Goal: Transaction & Acquisition: Purchase product/service

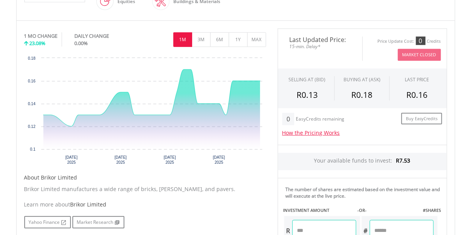
scroll to position [219, 0]
click at [201, 40] on button "3M" at bounding box center [201, 39] width 19 height 15
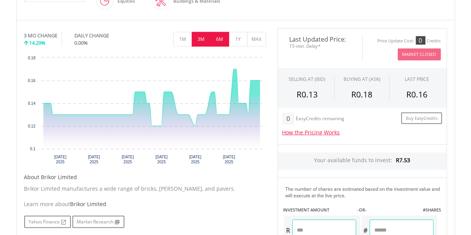
click at [221, 37] on button "6M" at bounding box center [219, 39] width 19 height 15
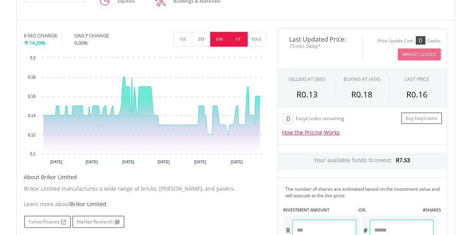
click at [238, 42] on button "1Y" at bounding box center [238, 39] width 19 height 15
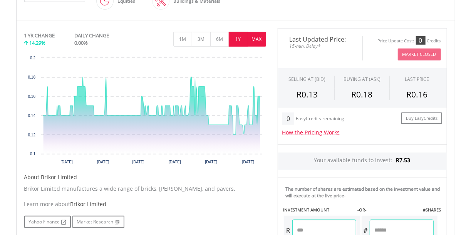
click at [254, 37] on button "MAX" at bounding box center [256, 39] width 19 height 15
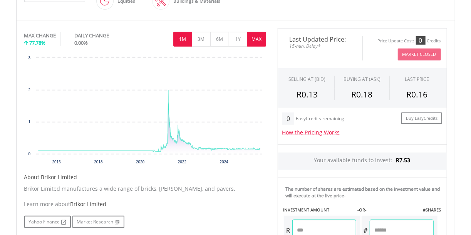
click at [181, 37] on button "1M" at bounding box center [182, 39] width 19 height 15
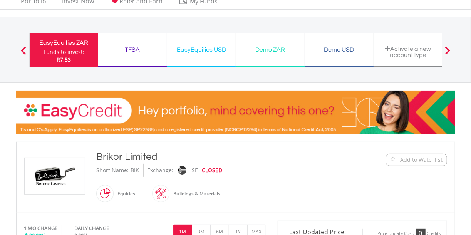
scroll to position [0, 0]
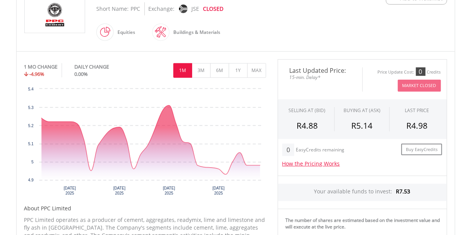
scroll to position [188, 0]
click at [251, 71] on button "MAX" at bounding box center [256, 70] width 19 height 15
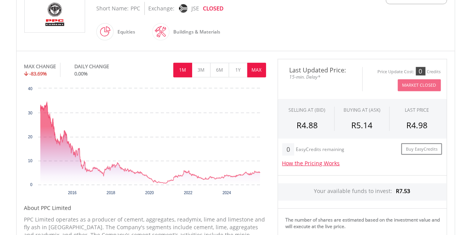
click at [182, 73] on button "1M" at bounding box center [182, 70] width 19 height 15
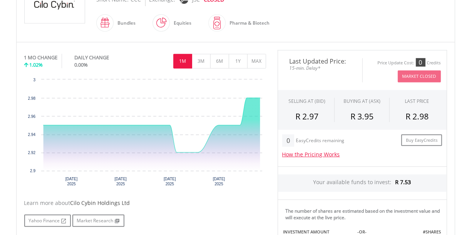
scroll to position [198, 0]
click at [200, 66] on button "3M" at bounding box center [201, 61] width 19 height 15
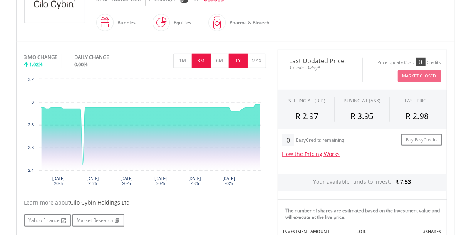
click at [245, 57] on button "1Y" at bounding box center [238, 61] width 19 height 15
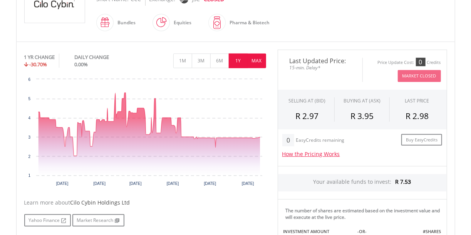
click at [254, 54] on button "MAX" at bounding box center [256, 61] width 19 height 15
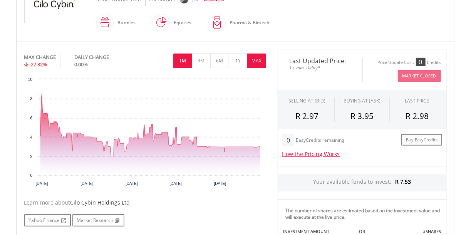
click at [179, 58] on button "1M" at bounding box center [182, 61] width 19 height 15
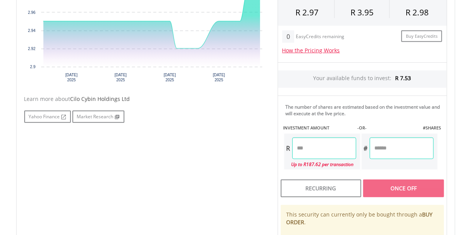
scroll to position [303, 0]
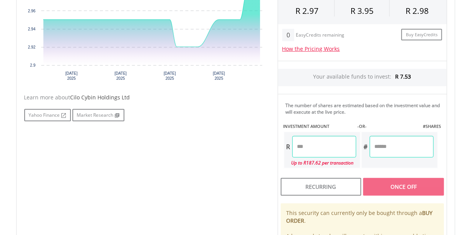
click at [343, 151] on input "number" at bounding box center [324, 147] width 64 height 22
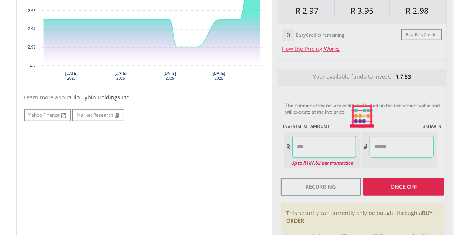
type input "****"
type input "******"
click at [401, 144] on div "Last Updated Price: 15-min. Delay* Price Update Cost: 0 Credits Market Closed S…" at bounding box center [362, 116] width 181 height 343
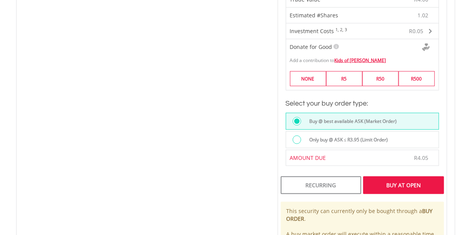
scroll to position [497, 0]
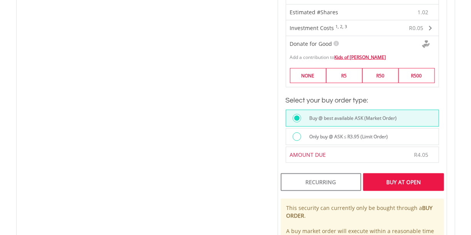
click at [390, 181] on div "Buy At Open" at bounding box center [403, 182] width 81 height 18
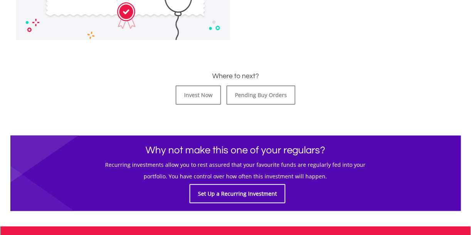
scroll to position [330, 0]
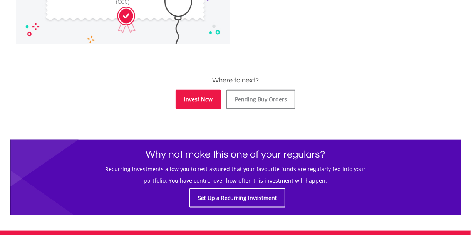
click at [206, 101] on link "Invest Now" at bounding box center [198, 99] width 45 height 19
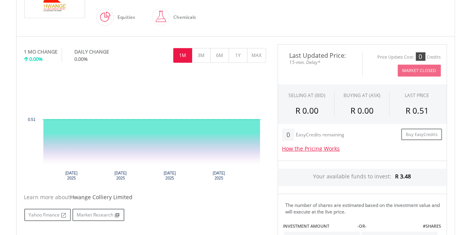
scroll to position [205, 0]
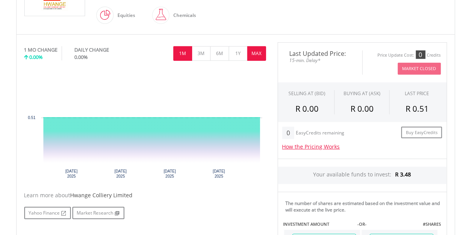
click at [259, 48] on button "MAX" at bounding box center [256, 53] width 19 height 15
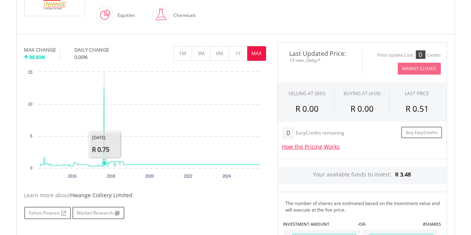
click at [104, 87] on icon "Interactive chart" at bounding box center [150, 127] width 220 height 80
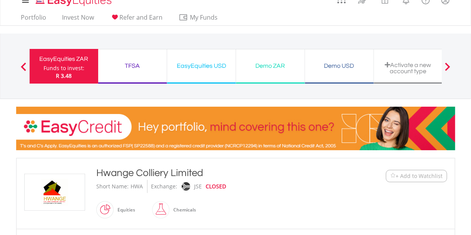
scroll to position [0, 0]
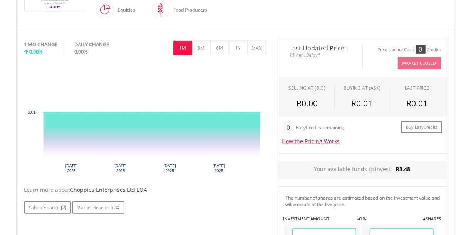
scroll to position [211, 0]
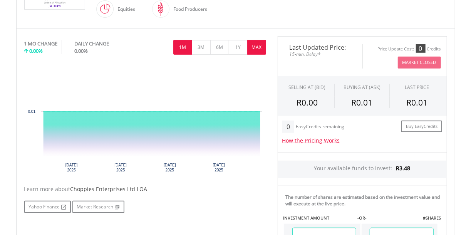
click at [258, 41] on button "MAX" at bounding box center [256, 47] width 19 height 15
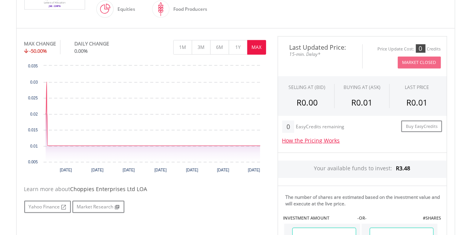
scroll to position [203, 0]
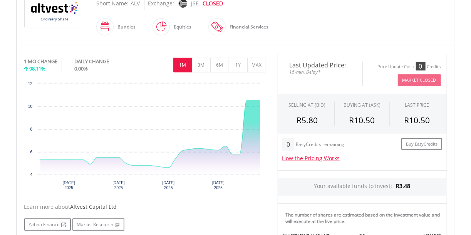
scroll to position [181, 0]
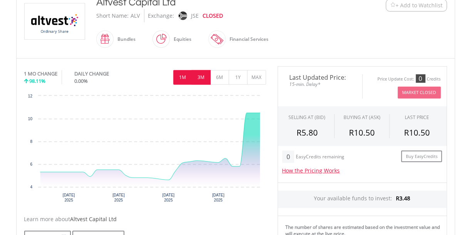
click at [202, 77] on button "3M" at bounding box center [201, 77] width 19 height 15
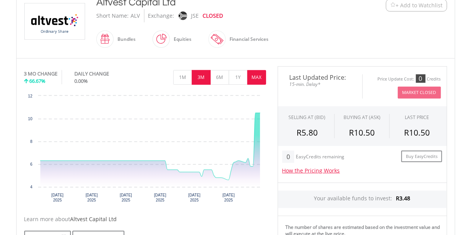
click at [251, 76] on button "MAX" at bounding box center [256, 77] width 19 height 15
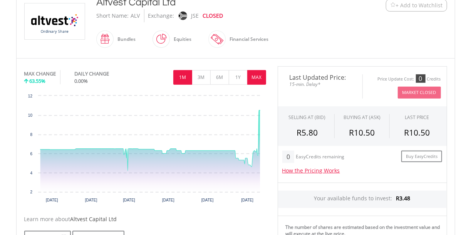
click at [183, 73] on button "1M" at bounding box center [182, 77] width 19 height 15
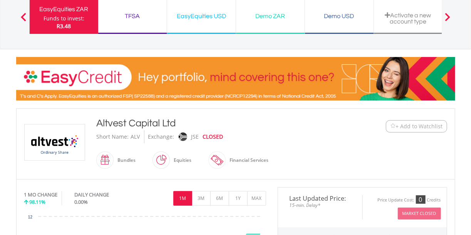
scroll to position [58, 0]
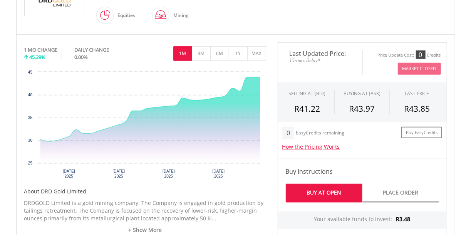
scroll to position [218, 0]
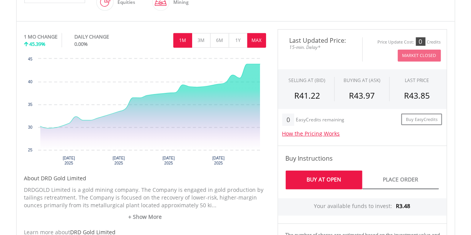
click at [259, 37] on button "MAX" at bounding box center [256, 40] width 19 height 15
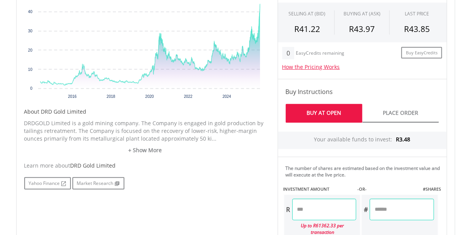
scroll to position [285, 0]
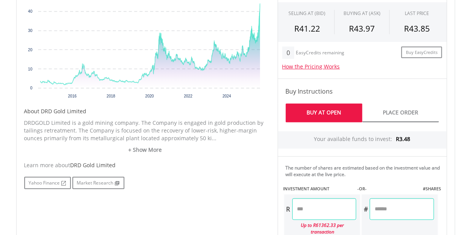
click at [308, 204] on input "number" at bounding box center [324, 209] width 64 height 22
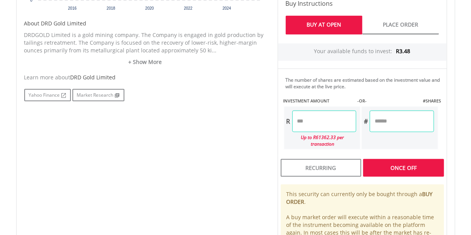
scroll to position [374, 0]
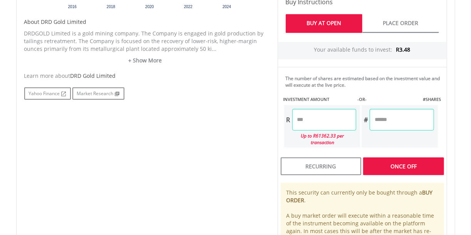
type input "****"
type input "******"
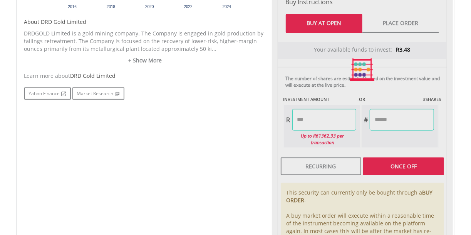
click at [393, 121] on div "Last Updated Price: 15-min. Delay* Price Update Cost: 0 Credits Market Closed S…" at bounding box center [362, 70] width 181 height 394
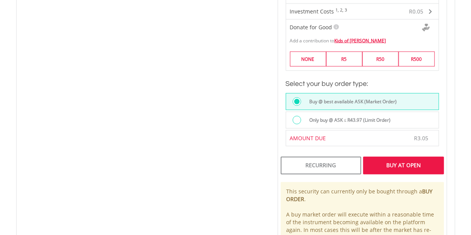
scroll to position [566, 0]
click at [409, 156] on div "Buy At Open" at bounding box center [403, 165] width 81 height 18
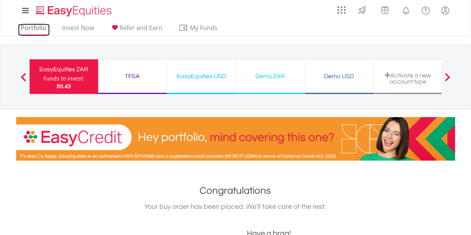
click at [22, 27] on link "Portfolio" at bounding box center [34, 30] width 32 height 12
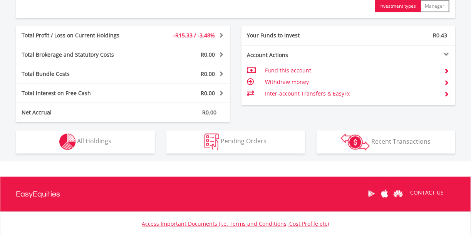
scroll to position [431, 0]
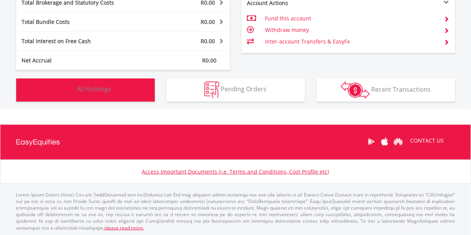
click at [145, 89] on button "Holdings All Holdings" at bounding box center [85, 90] width 139 height 23
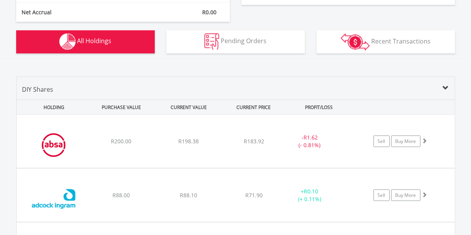
scroll to position [473, 0]
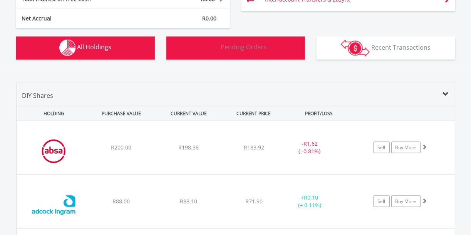
click at [242, 47] on span "Pending Orders" at bounding box center [244, 47] width 46 height 8
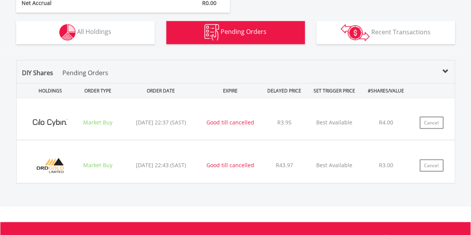
scroll to position [475, 0]
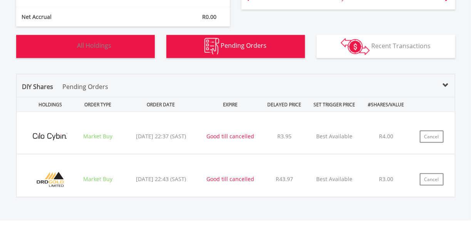
click at [133, 42] on button "Holdings All Holdings" at bounding box center [85, 46] width 139 height 23
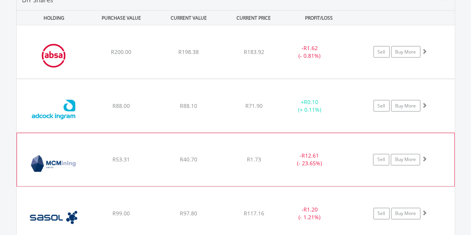
scroll to position [571, 0]
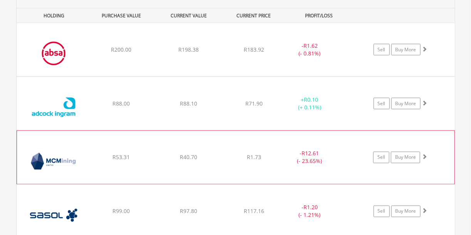
click at [423, 155] on span at bounding box center [424, 156] width 5 height 5
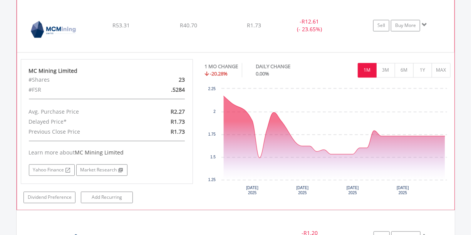
scroll to position [704, 0]
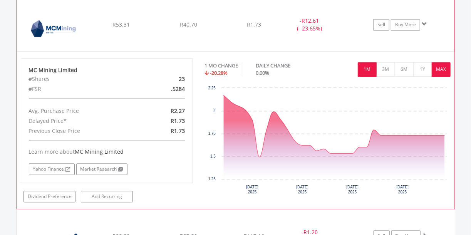
click at [436, 68] on button "MAX" at bounding box center [441, 69] width 19 height 15
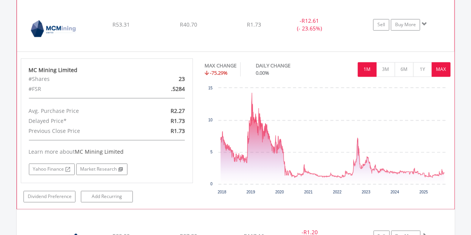
click at [363, 64] on button "1M" at bounding box center [367, 69] width 19 height 15
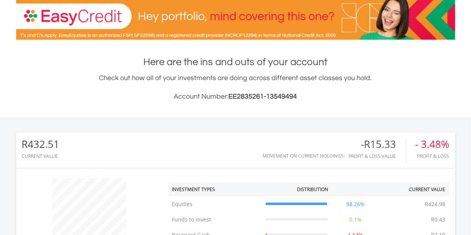
scroll to position [0, 0]
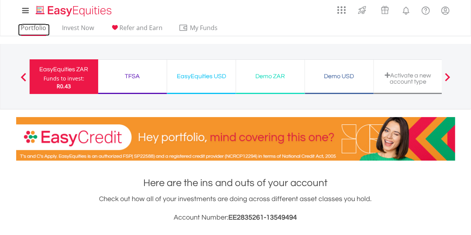
click at [23, 30] on link "Portfolio" at bounding box center [34, 30] width 32 height 12
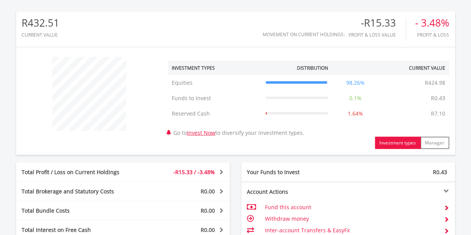
scroll to position [431, 0]
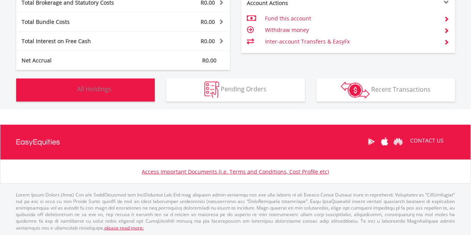
click at [128, 96] on button "Holdings All Holdings" at bounding box center [85, 90] width 139 height 23
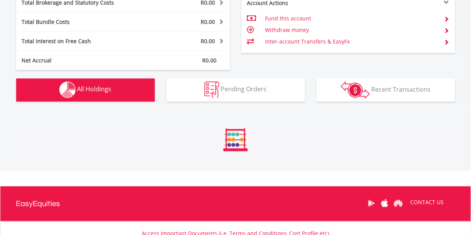
scroll to position [556, 0]
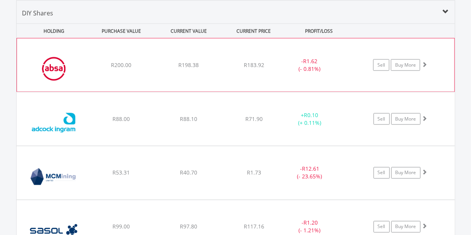
click at [425, 64] on span at bounding box center [424, 64] width 5 height 5
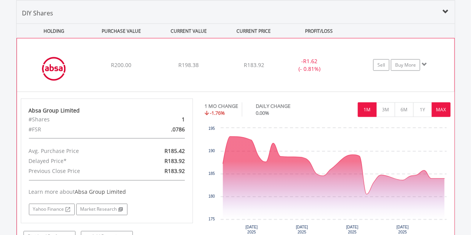
click at [440, 105] on button "MAX" at bounding box center [441, 109] width 19 height 15
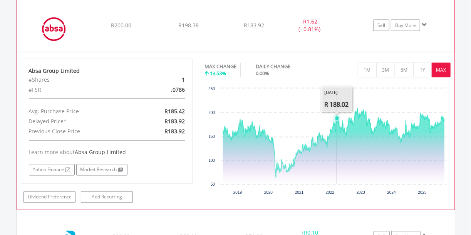
scroll to position [612, 0]
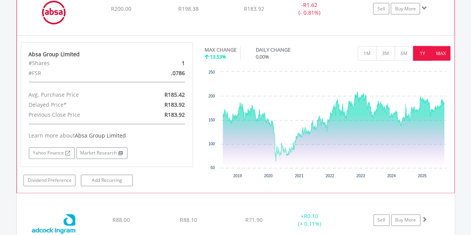
click at [419, 49] on button "1Y" at bounding box center [422, 53] width 19 height 15
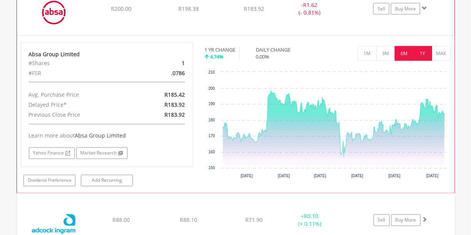
click at [403, 52] on button "6M" at bounding box center [404, 53] width 19 height 15
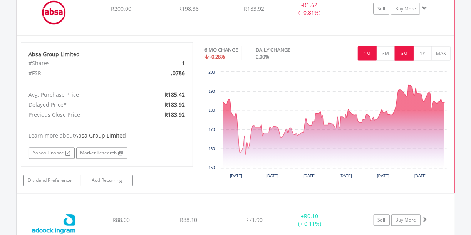
click at [366, 50] on button "1M" at bounding box center [367, 53] width 19 height 15
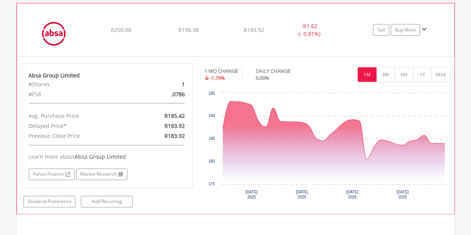
scroll to position [590, 0]
click at [423, 29] on span at bounding box center [424, 29] width 5 height 5
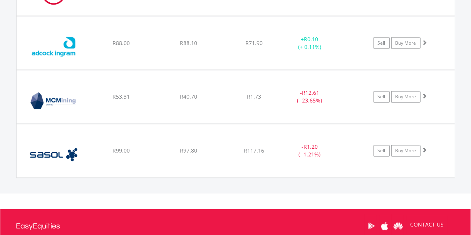
scroll to position [632, 0]
